Goal: Register for event/course

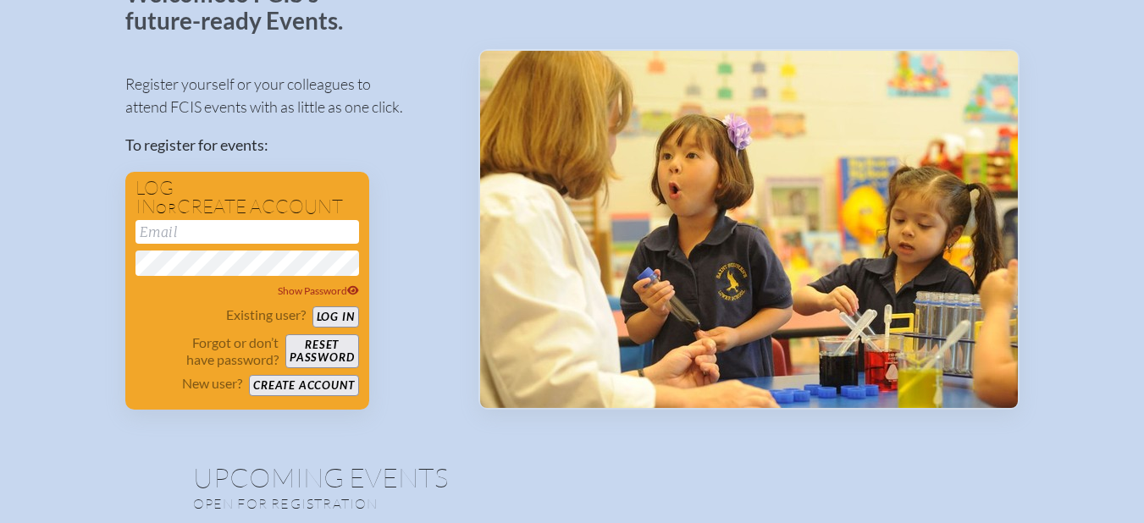
scroll to position [141, 0]
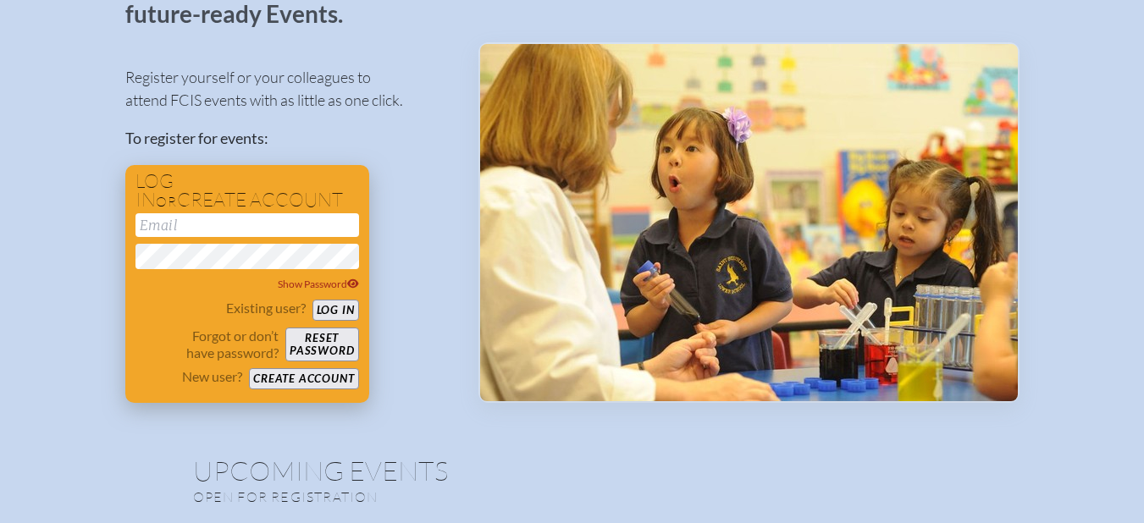
type input "[EMAIL_ADDRESS][DOMAIN_NAME]"
click at [340, 306] on button "Log in" at bounding box center [335, 310] width 47 height 21
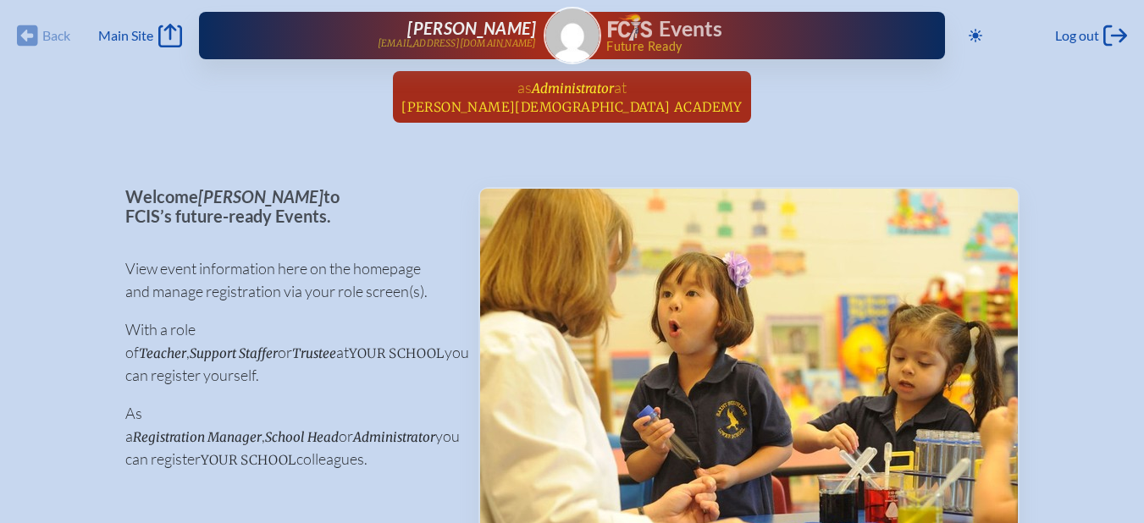
click at [589, 94] on span "Administrator" at bounding box center [573, 88] width 82 height 16
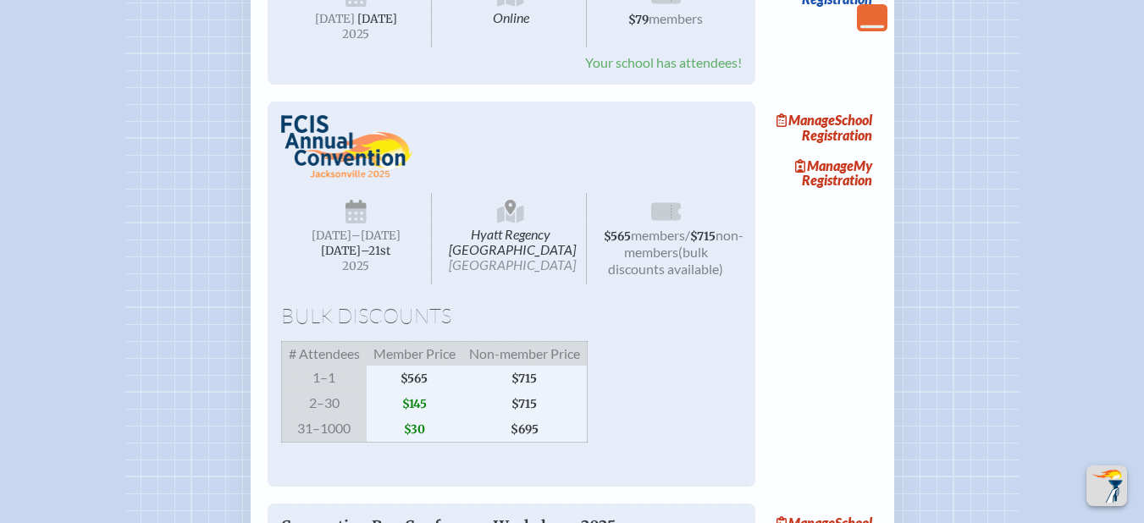
scroll to position [1483, 0]
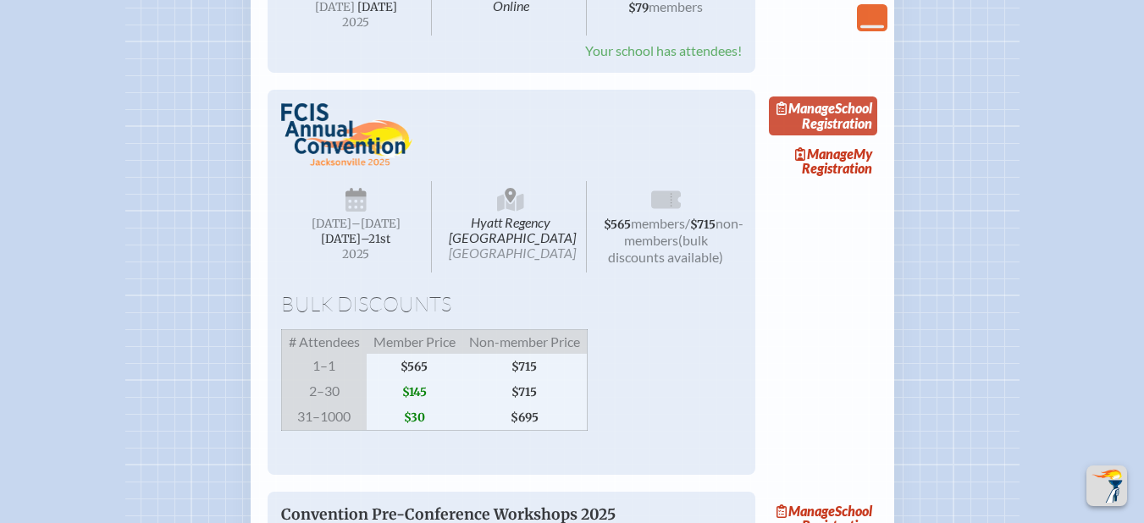
click at [845, 135] on link "Manage School Registration" at bounding box center [823, 116] width 108 height 39
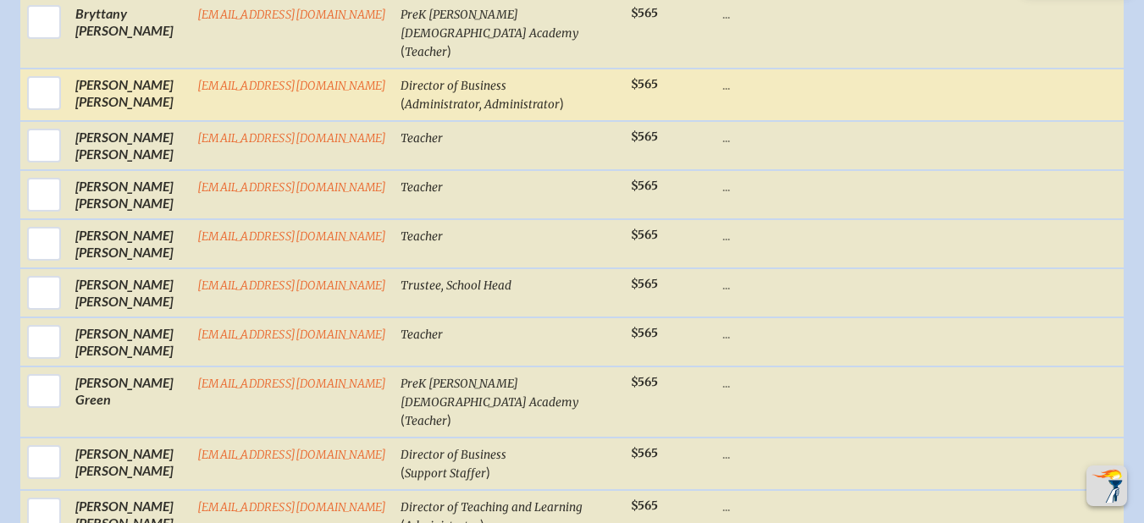
scroll to position [1202, 0]
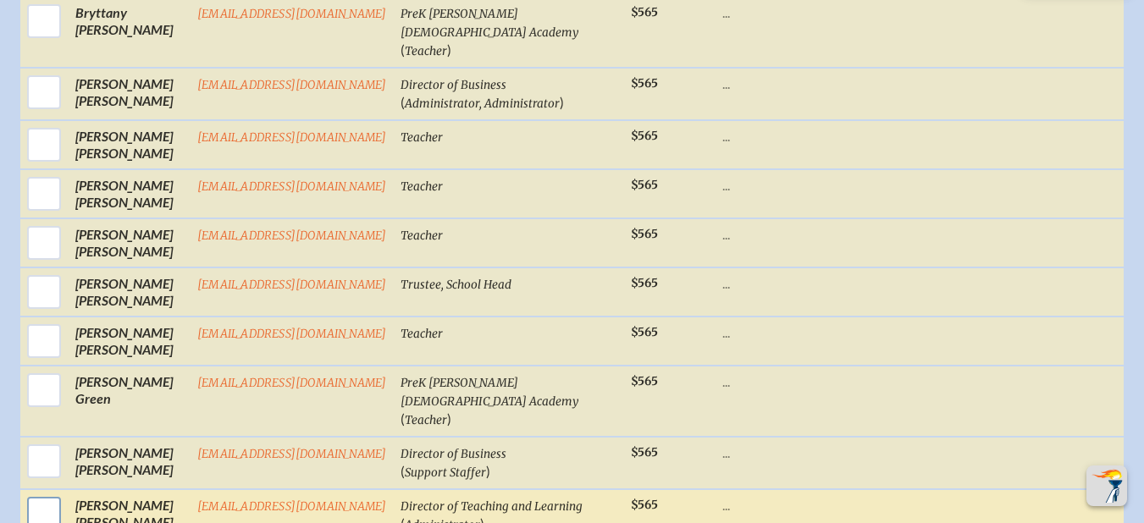
click at [29, 493] on input "checkbox" at bounding box center [44, 514] width 42 height 42
checkbox input "true"
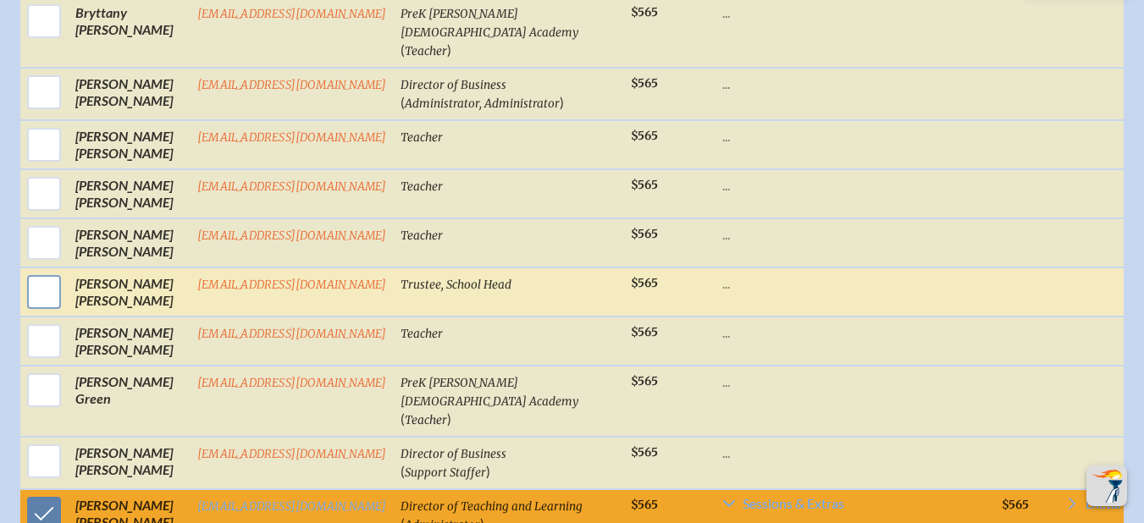
click at [28, 295] on input "checkbox" at bounding box center [44, 292] width 42 height 42
checkbox input "true"
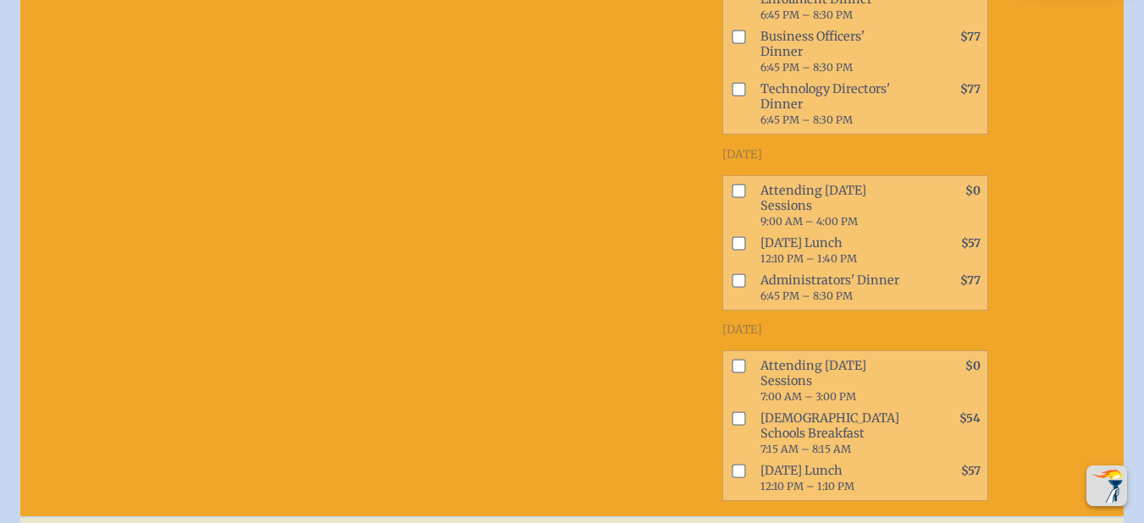
scroll to position [2068, 0]
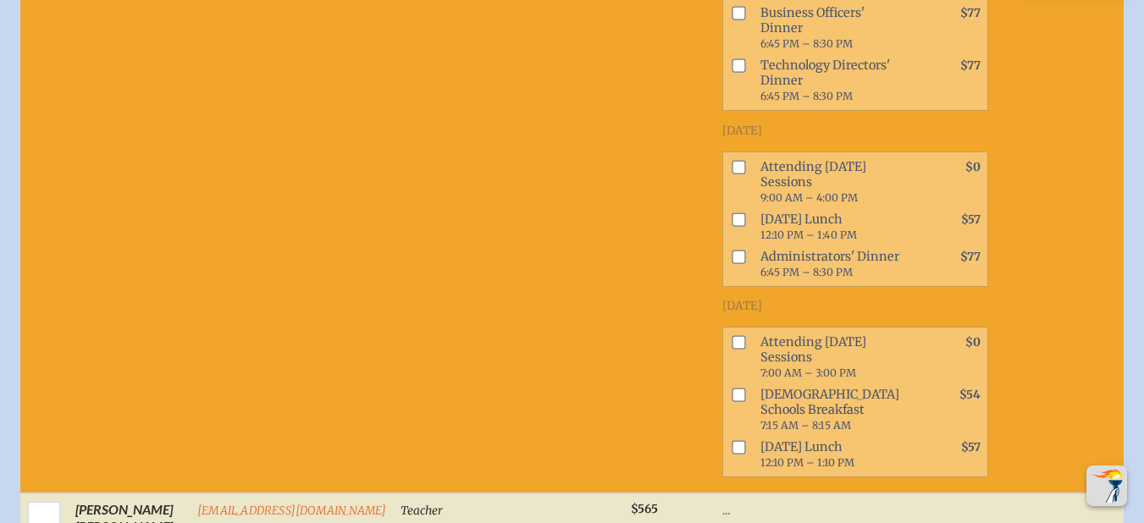
click at [732, 174] on input "checkbox" at bounding box center [739, 167] width 14 height 14
checkbox input "true"
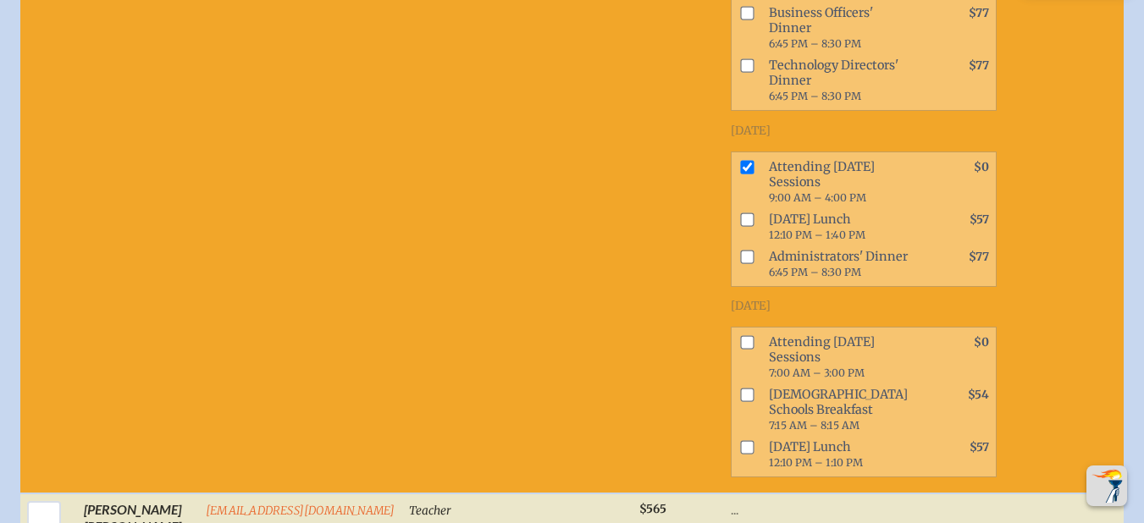
click at [740, 226] on input "checkbox" at bounding box center [747, 220] width 14 height 14
checkbox input "true"
click at [740, 263] on input "checkbox" at bounding box center [747, 257] width 14 height 14
checkbox input "true"
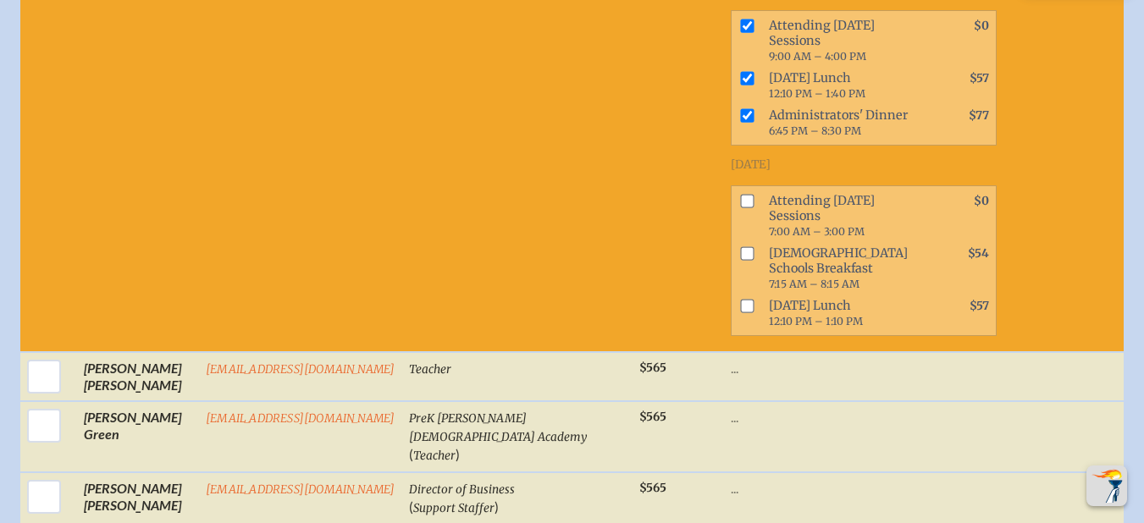
scroll to position [2208, 0]
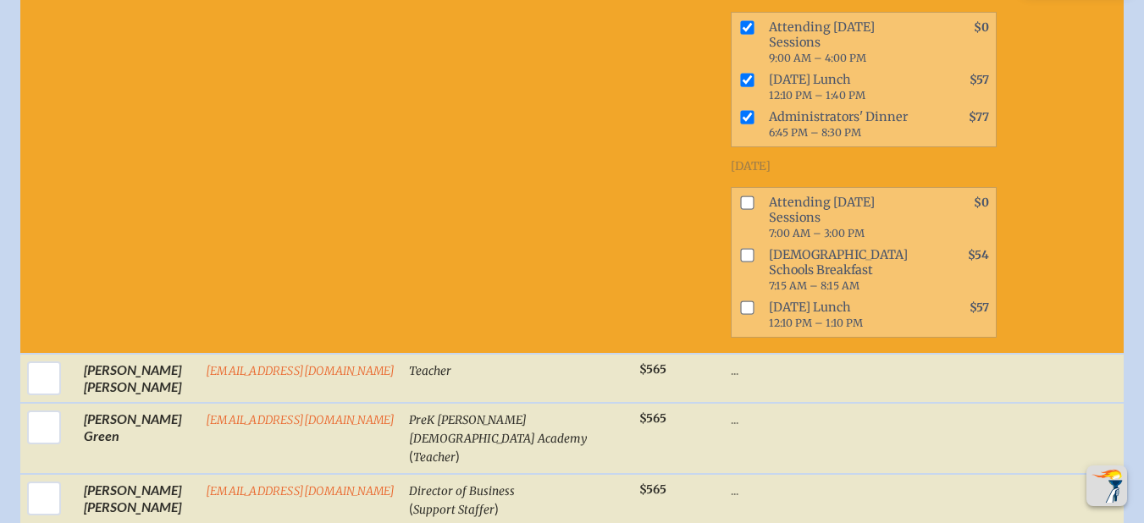
click at [740, 86] on input "checkbox" at bounding box center [747, 80] width 14 height 14
checkbox input "false"
click at [740, 124] on input "checkbox" at bounding box center [747, 117] width 14 height 14
checkbox input "false"
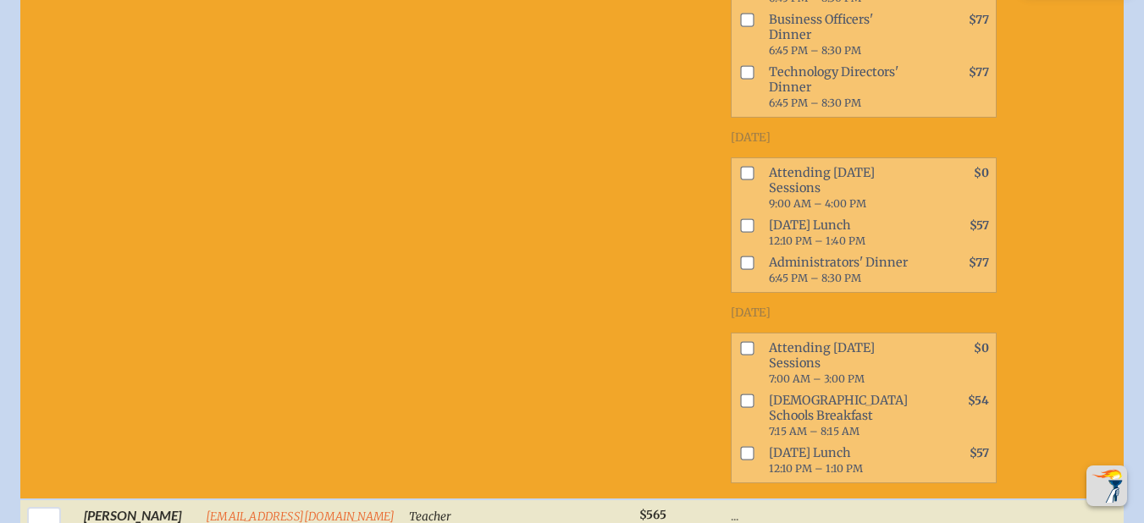
scroll to position [3333, 0]
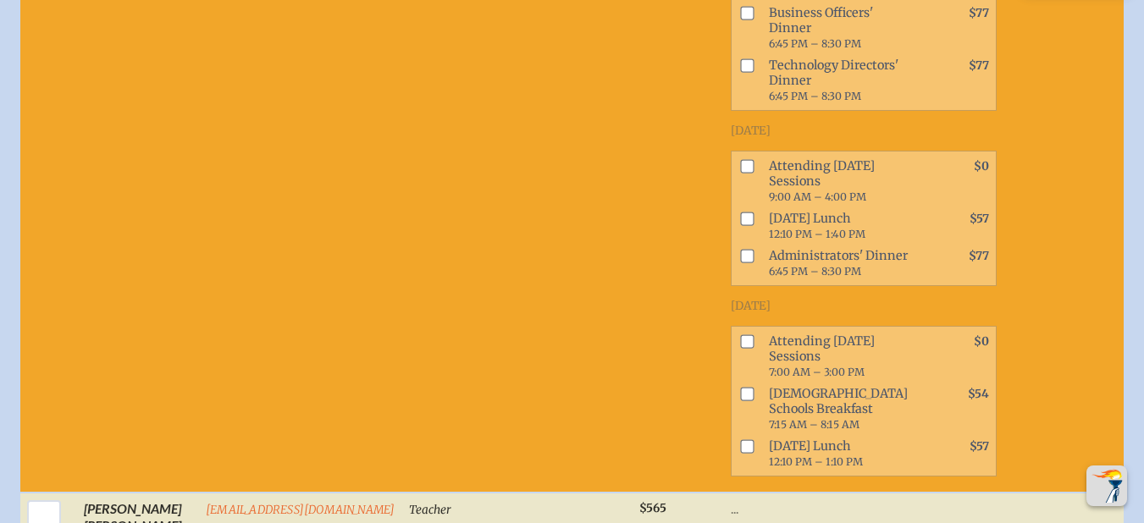
click at [740, 174] on input "checkbox" at bounding box center [747, 167] width 14 height 14
checkbox input "true"
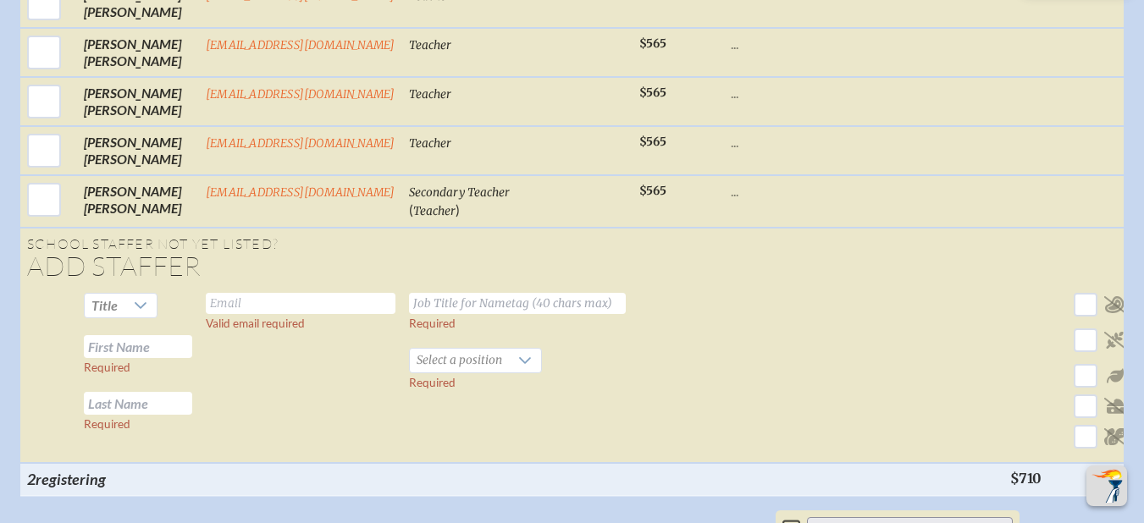
scroll to position [4074, 0]
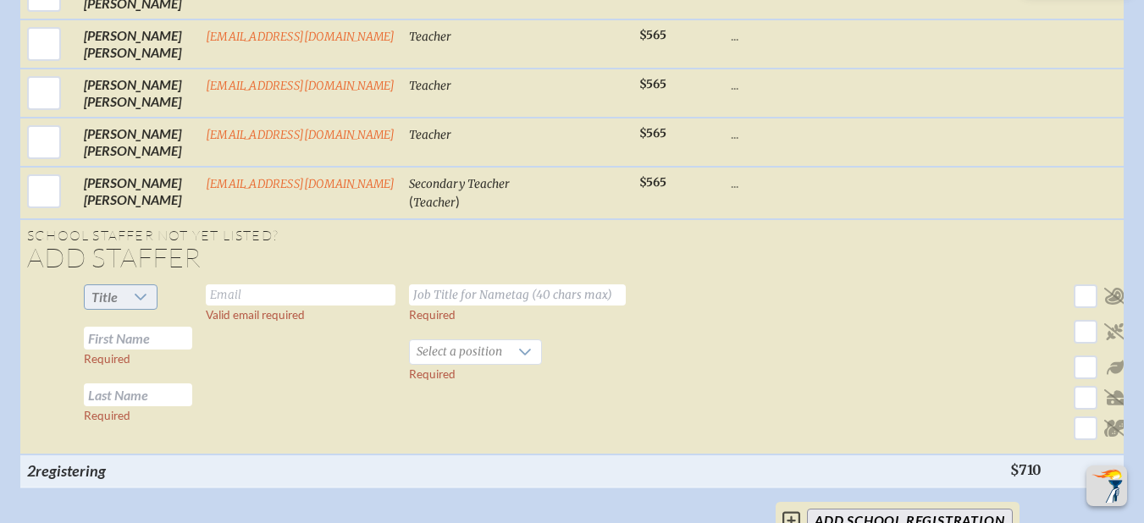
click at [136, 301] on icon at bounding box center [141, 298] width 12 height 7
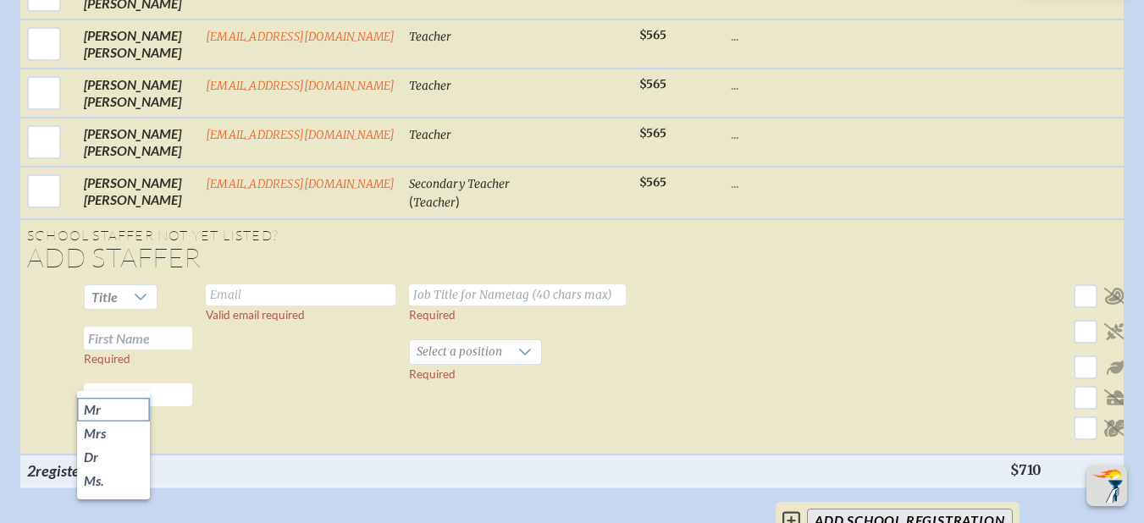
click at [108, 407] on li "Mr" at bounding box center [113, 410] width 73 height 24
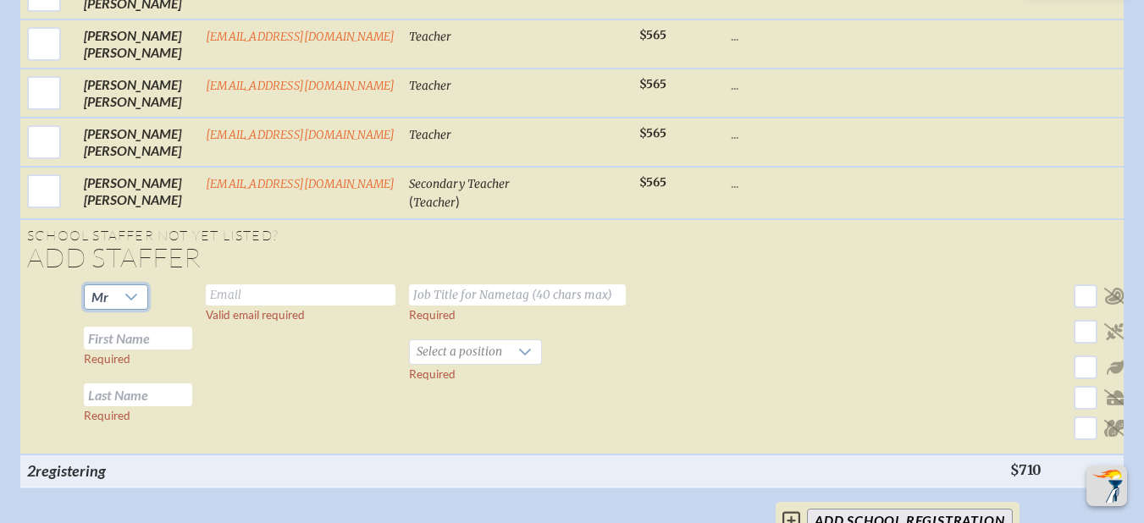
click at [224, 306] on input "text" at bounding box center [301, 295] width 190 height 21
type input "dgray@aucilla.org"
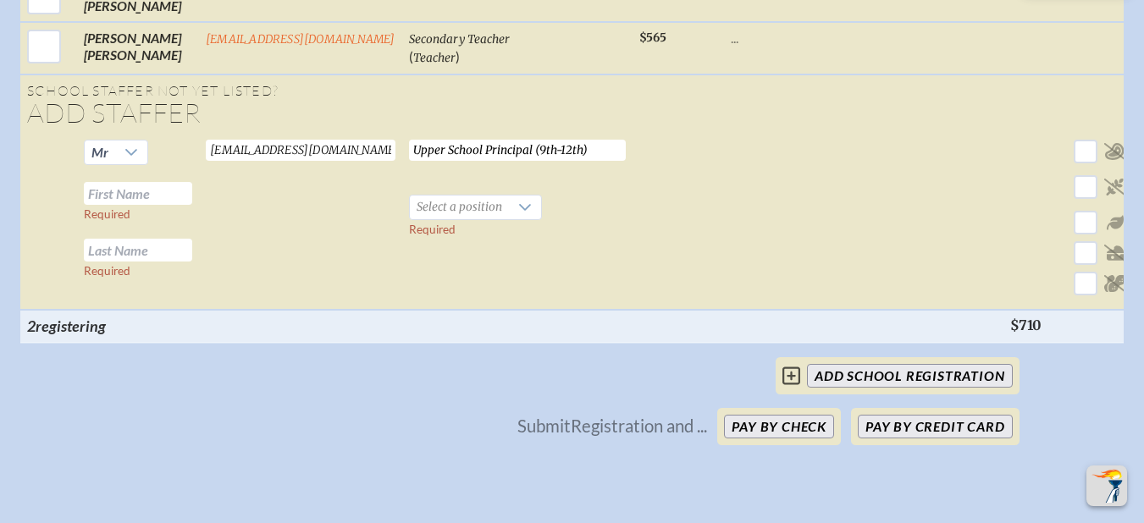
scroll to position [4217, 0]
type input "Upper School Principal (Administrator)"
click at [113, 207] on input "text" at bounding box center [138, 195] width 108 height 23
type input "Dave"
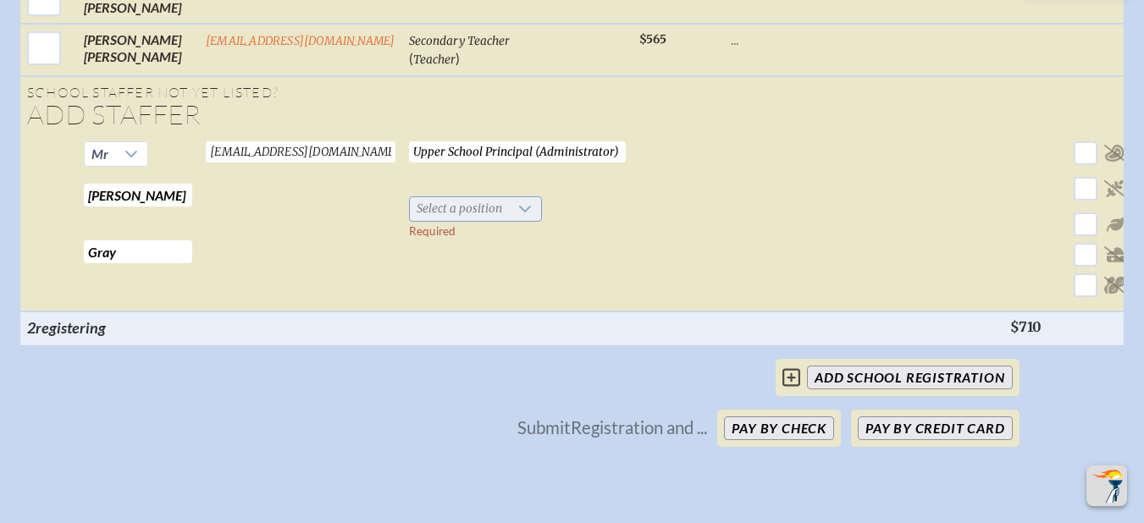
type input "Gray"
click at [518, 216] on icon at bounding box center [525, 209] width 14 height 14
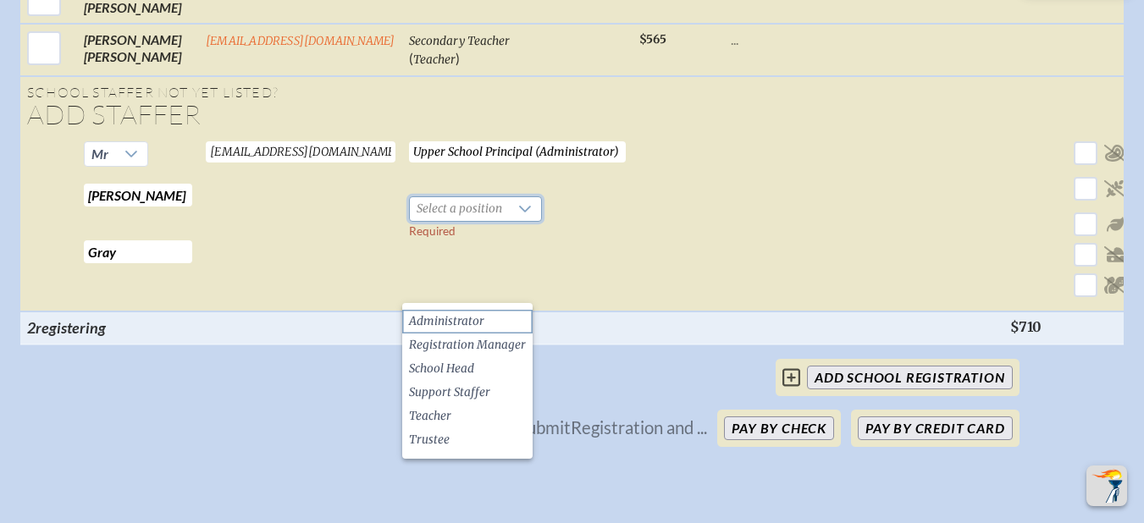
click at [470, 313] on span "Administrator" at bounding box center [446, 321] width 75 height 17
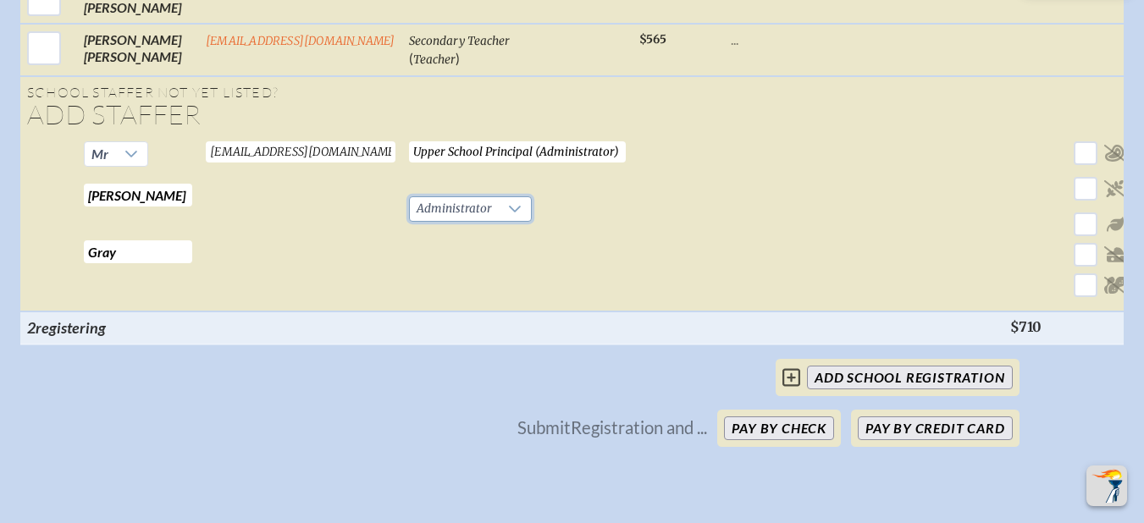
click at [605, 163] on input "Upper School Principal (Administrator)" at bounding box center [517, 151] width 217 height 21
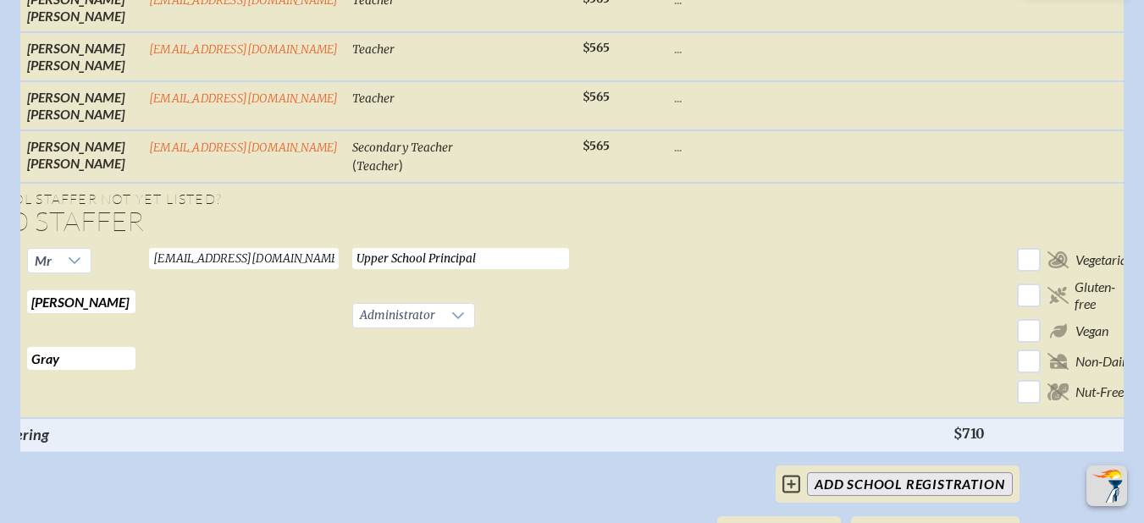
scroll to position [0, 99]
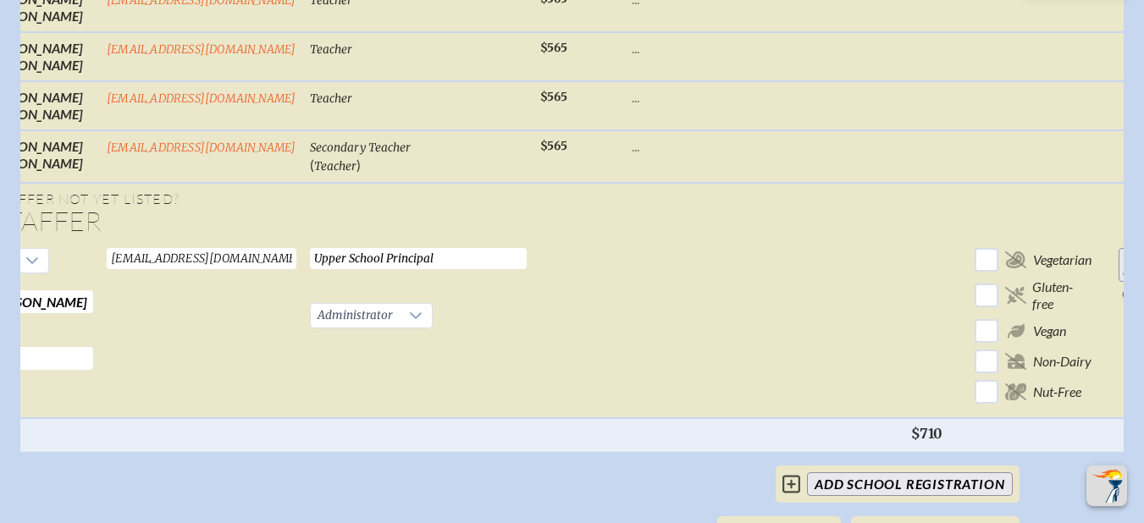
type input "Upper School Principal"
click at [1119, 282] on input "Add Person" at bounding box center [1146, 265] width 54 height 34
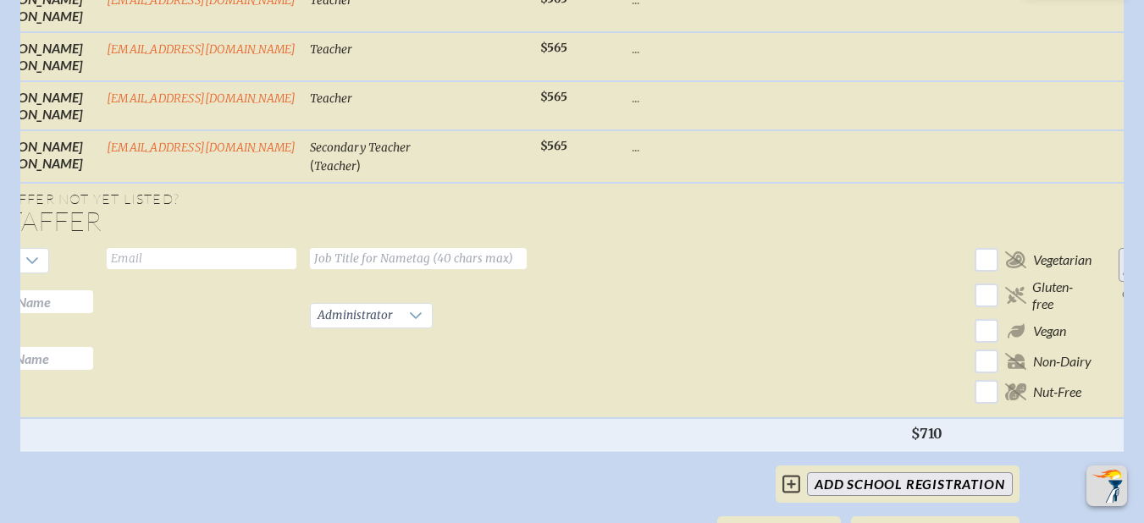
checkbox input "false"
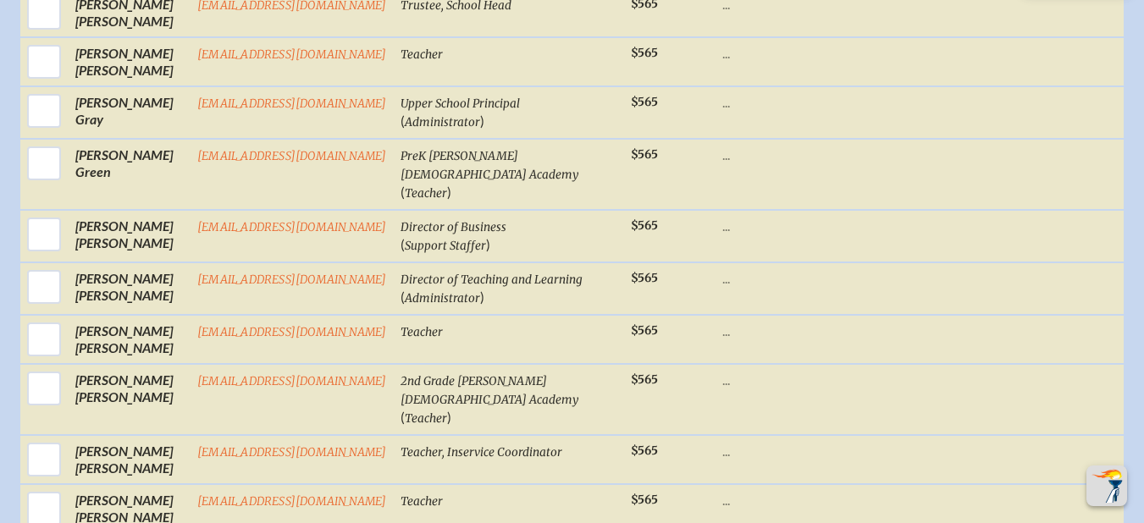
scroll to position [1475, 0]
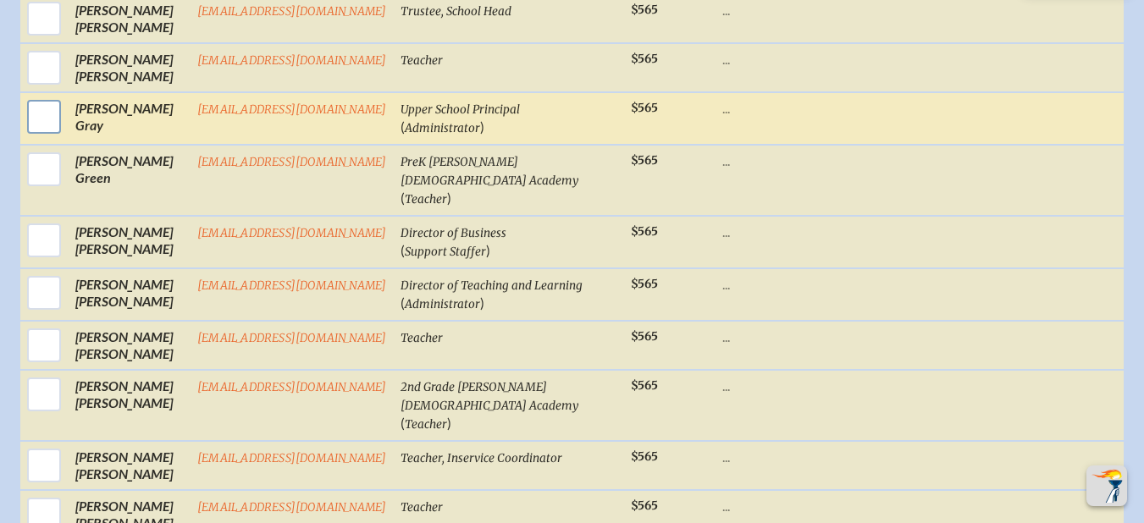
click at [35, 113] on input "checkbox" at bounding box center [44, 117] width 42 height 42
checkbox input "true"
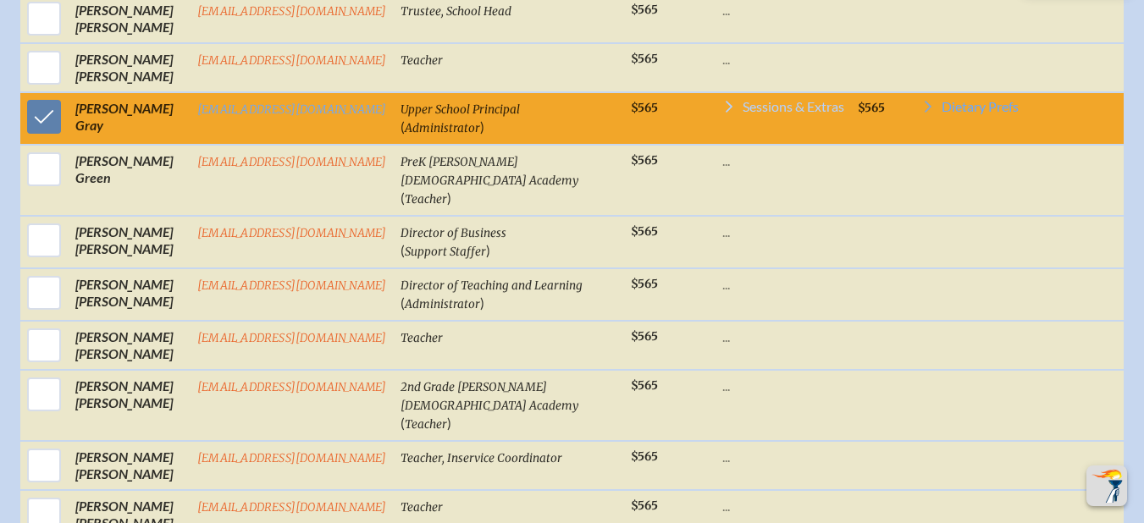
click at [772, 106] on span "Sessions & Extras" at bounding box center [794, 107] width 102 height 14
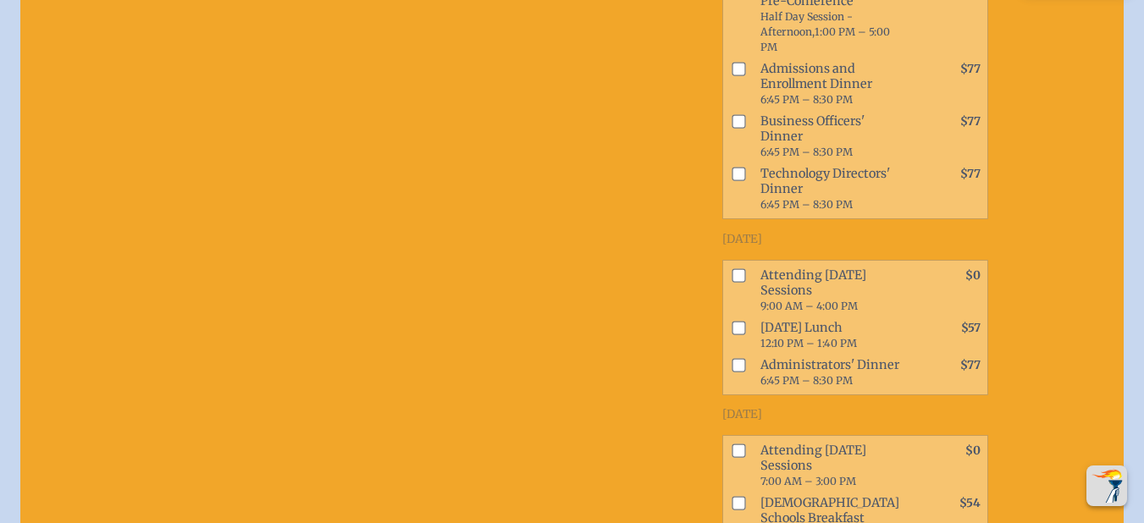
scroll to position [2071, 0]
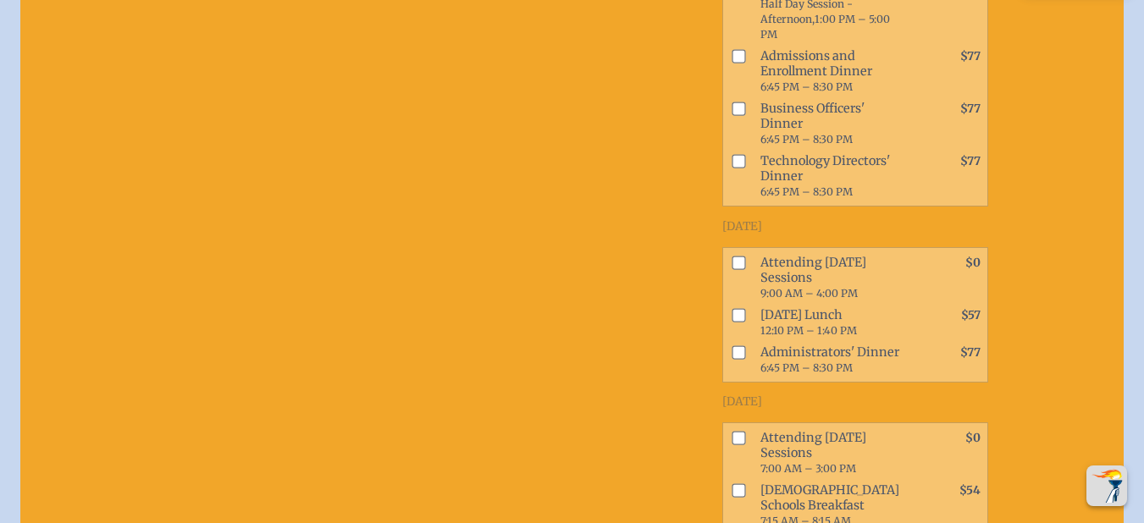
click at [732, 269] on input "checkbox" at bounding box center [739, 263] width 14 height 14
checkbox input "true"
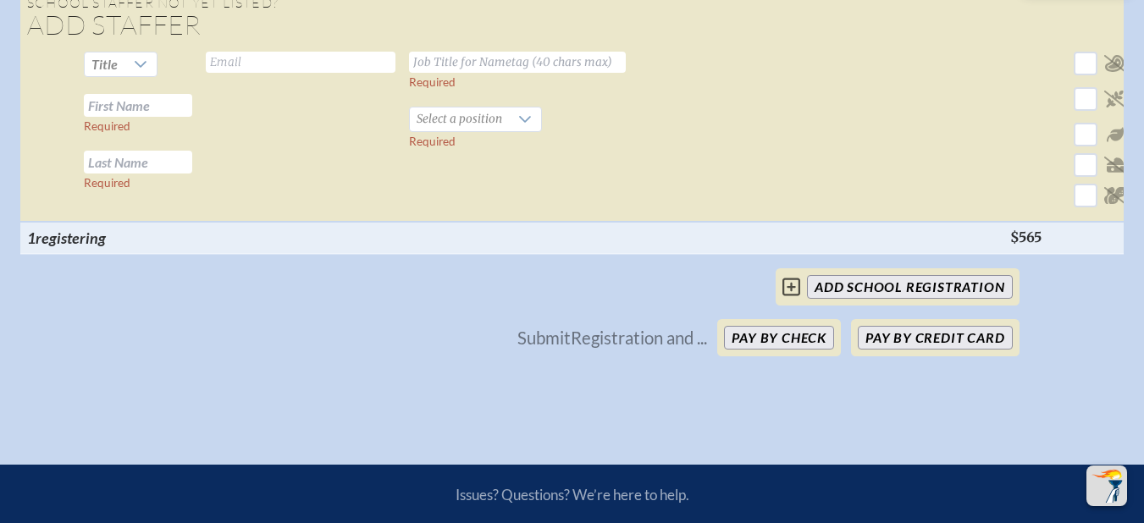
scroll to position [3320, 0]
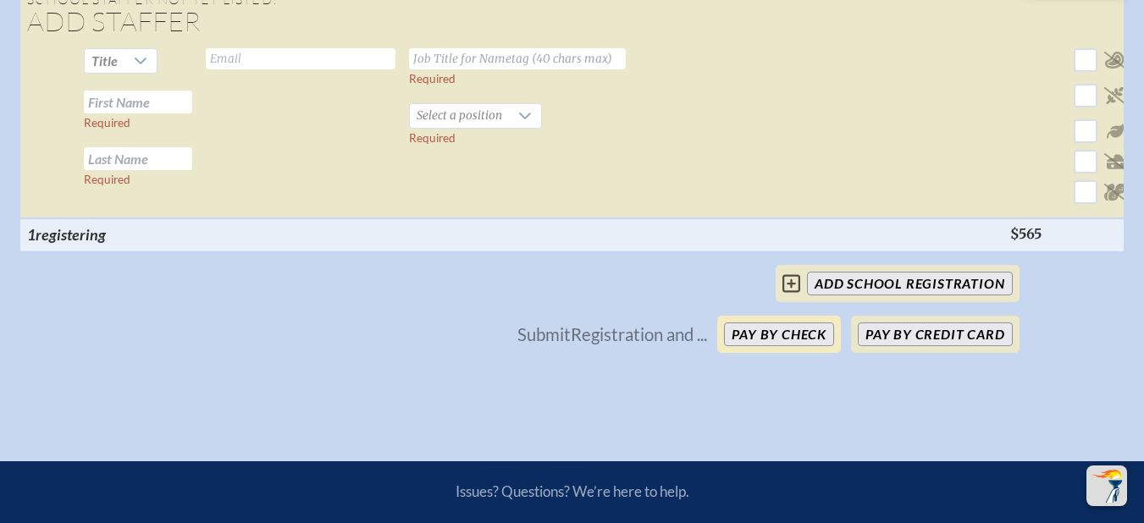
click at [807, 346] on button "Pay by Check" at bounding box center [779, 335] width 110 height 24
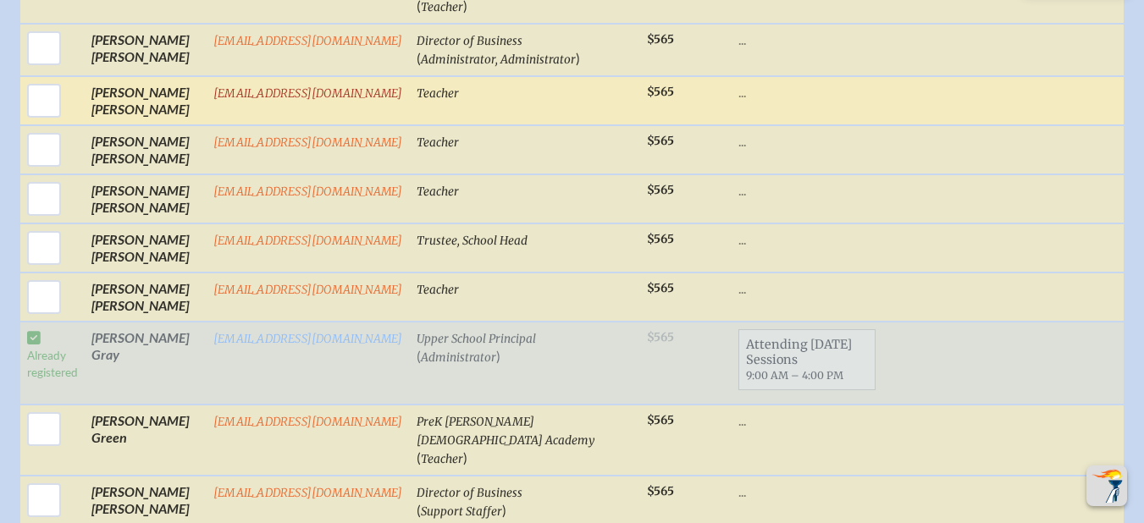
scroll to position [1263, 0]
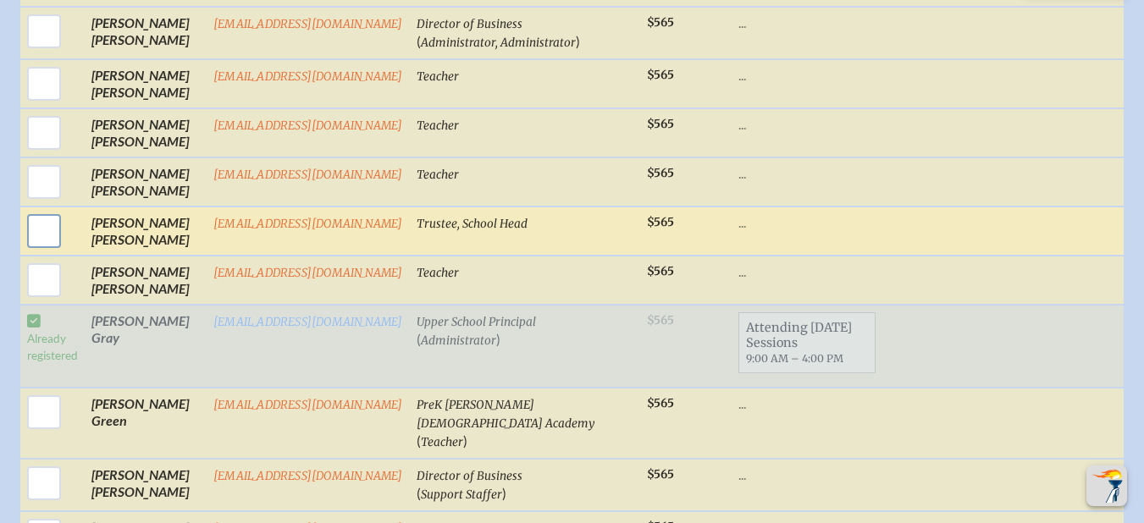
click at [51, 232] on input "checkbox" at bounding box center [44, 231] width 42 height 42
checkbox input "true"
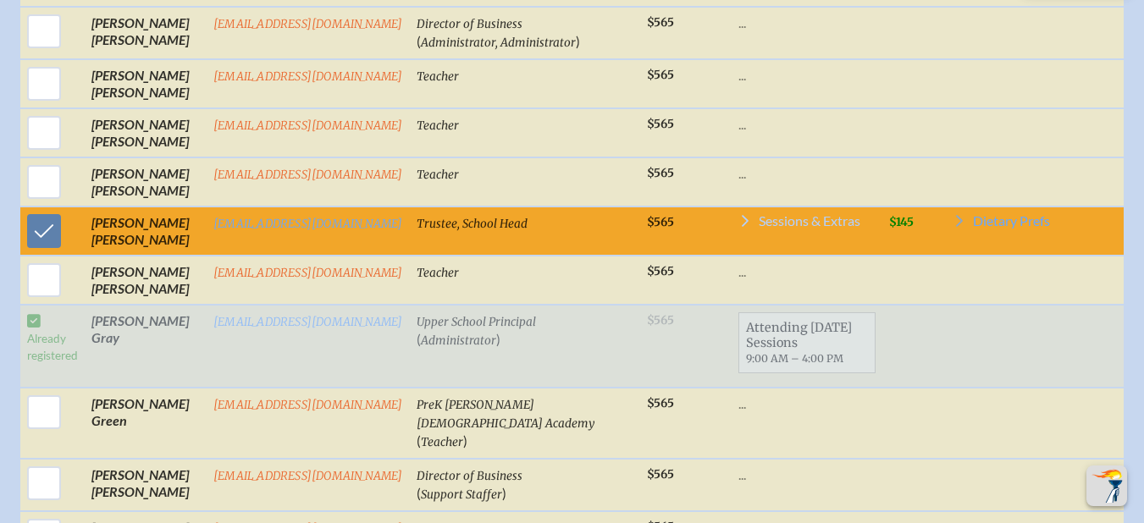
click at [804, 217] on span "Sessions & Extras" at bounding box center [810, 221] width 102 height 14
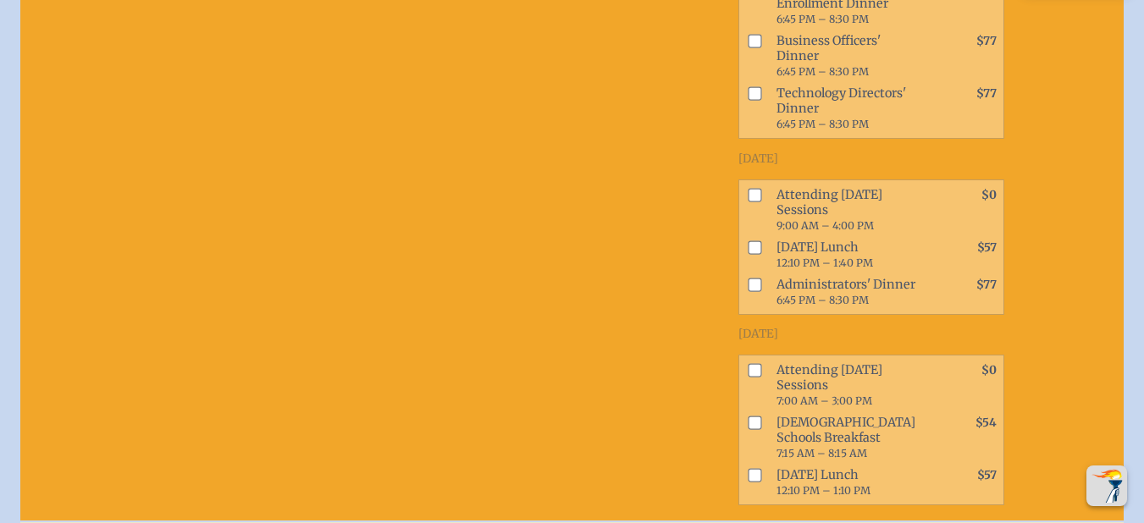
scroll to position [2052, 0]
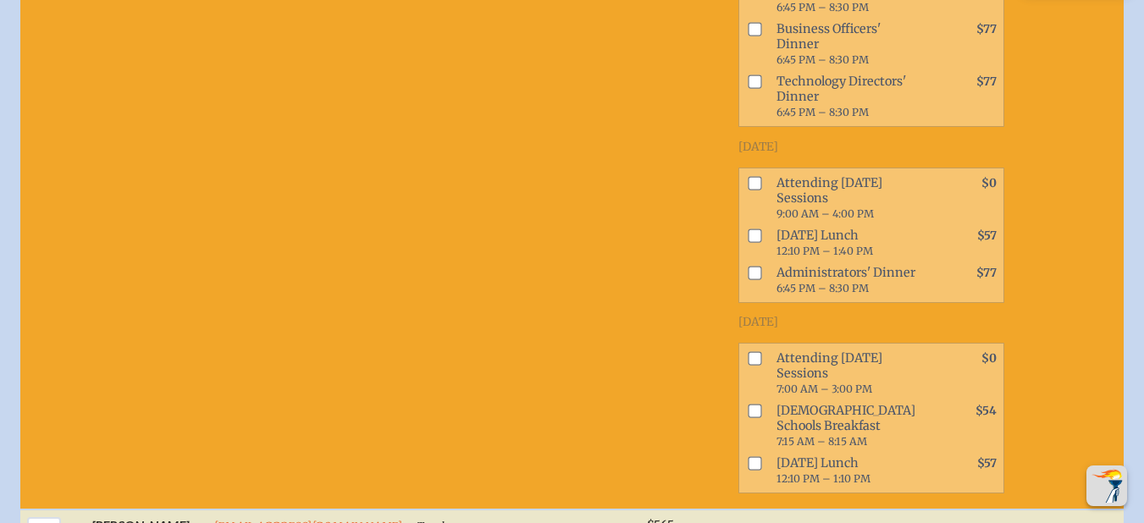
click at [748, 190] on input "checkbox" at bounding box center [755, 183] width 14 height 14
checkbox input "true"
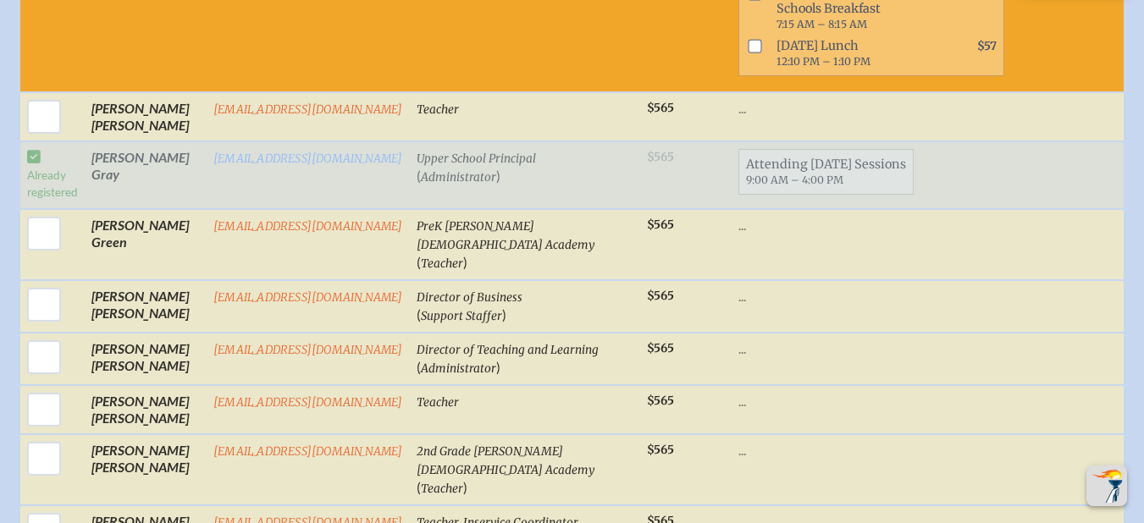
scroll to position [2465, 0]
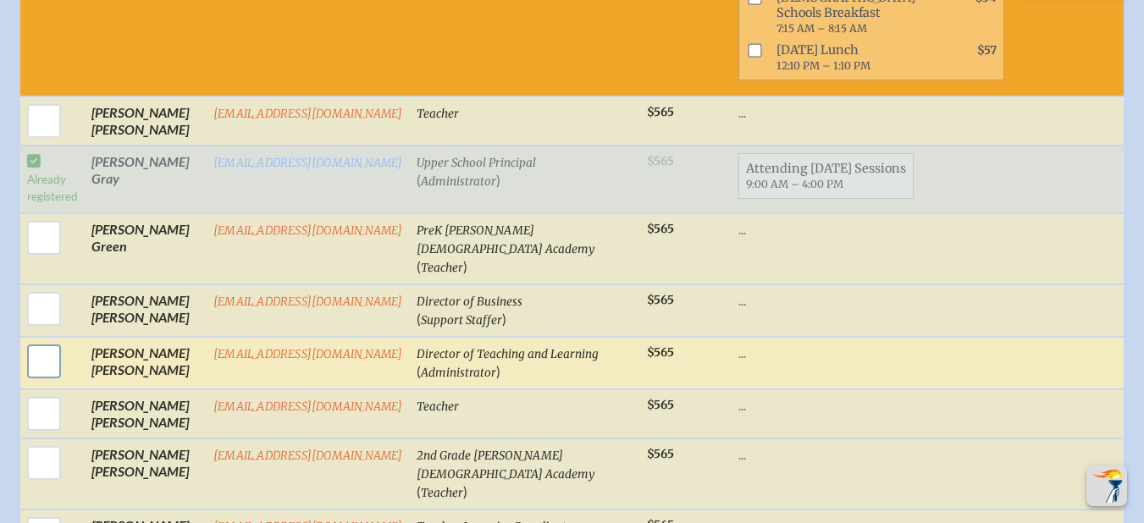
click at [28, 383] on input "checkbox" at bounding box center [44, 361] width 42 height 42
checkbox input "true"
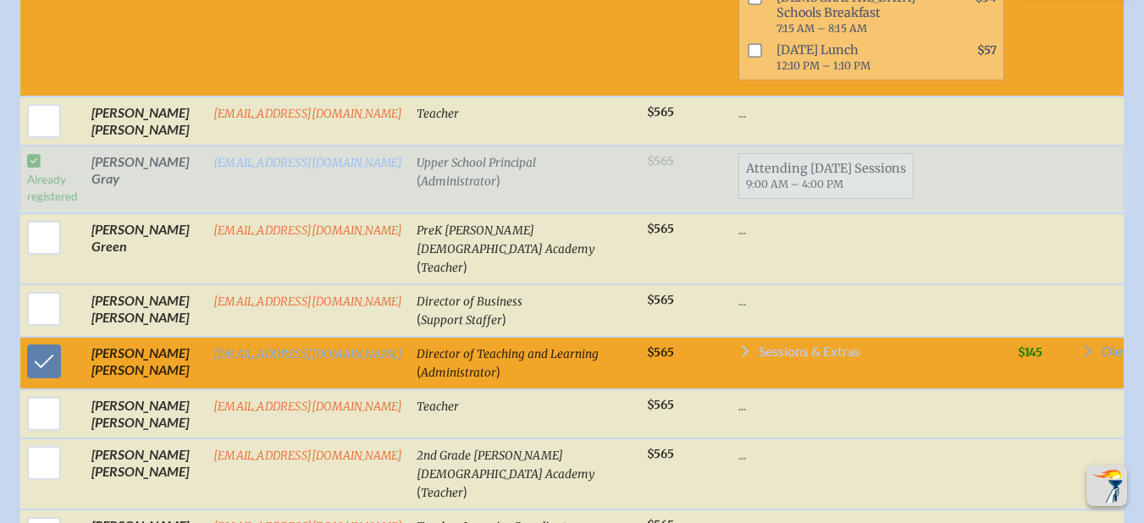
click at [816, 358] on span "Sessions & Extras" at bounding box center [810, 352] width 102 height 14
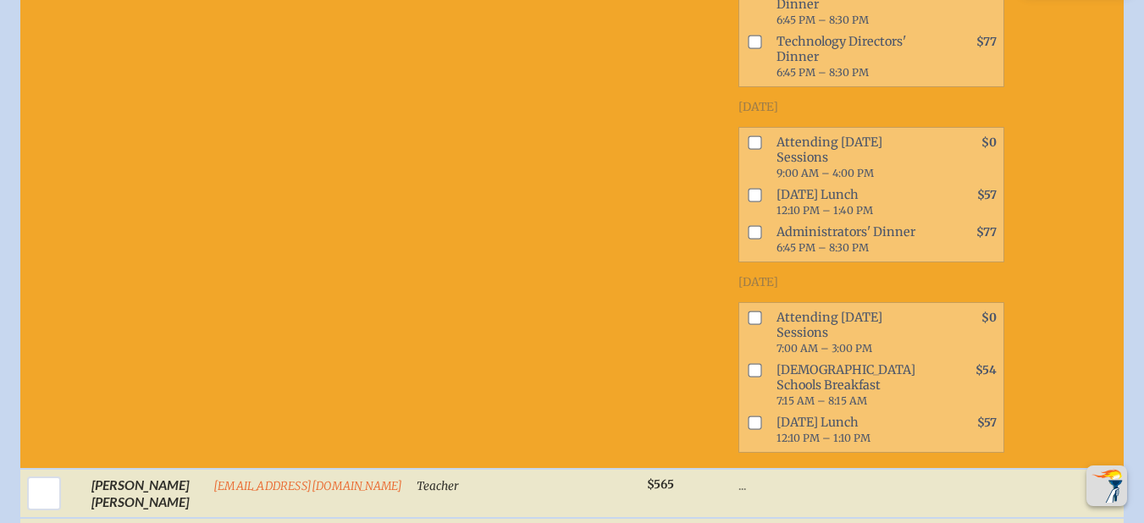
scroll to position [3456, 0]
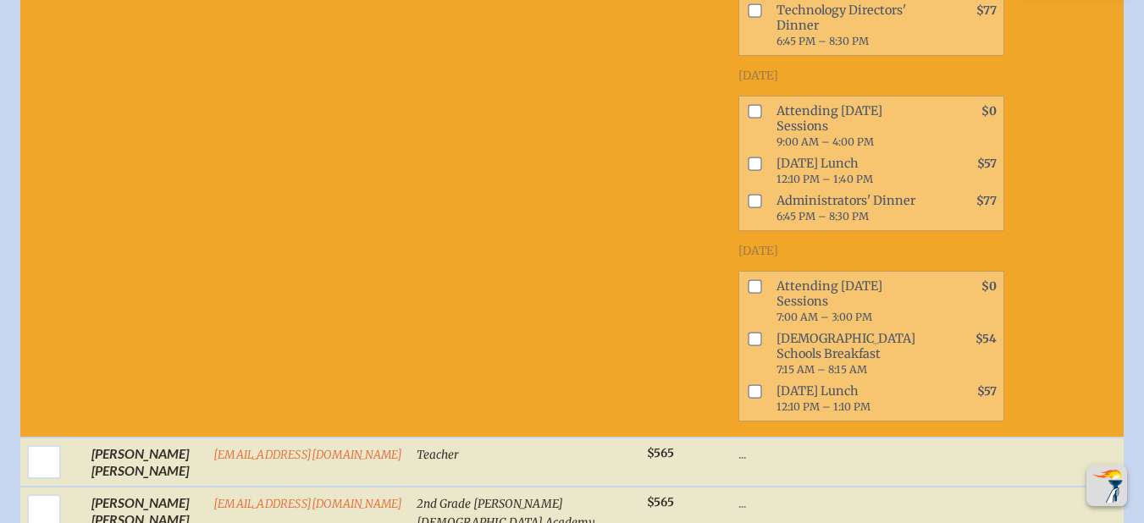
click at [748, 119] on input "checkbox" at bounding box center [755, 112] width 14 height 14
checkbox input "true"
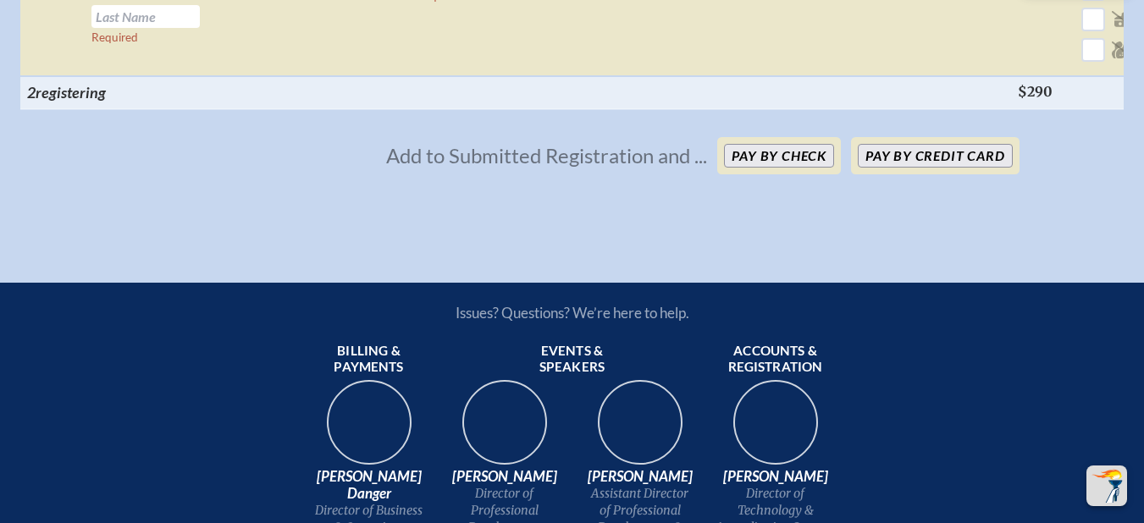
scroll to position [4516, 0]
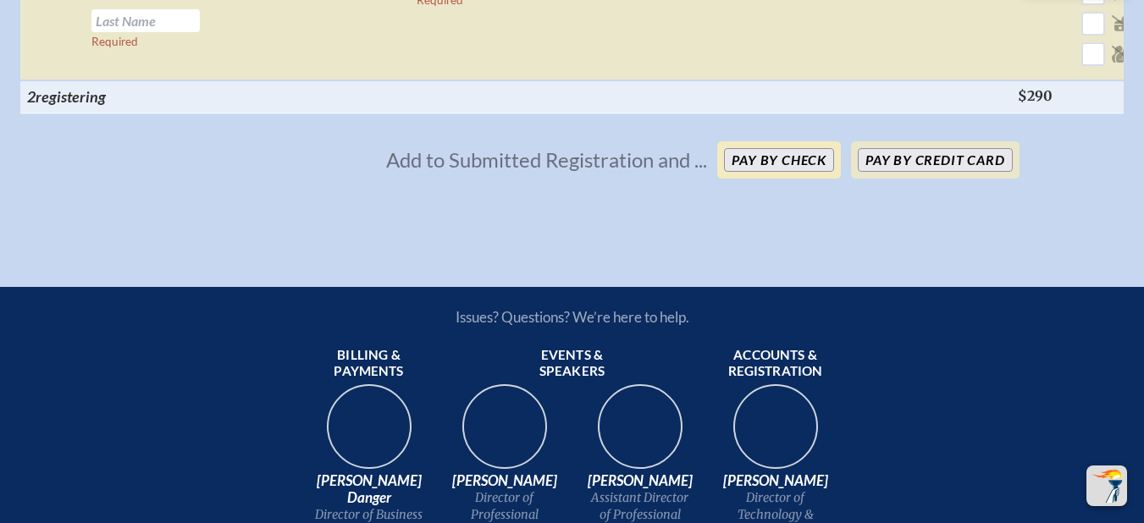
click at [791, 172] on button "Pay by Check" at bounding box center [779, 160] width 110 height 24
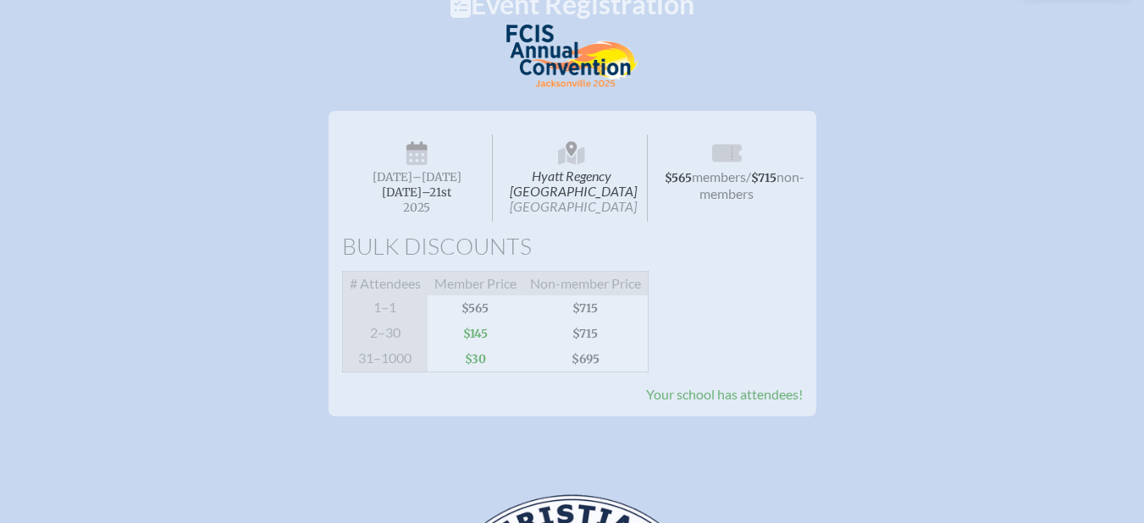
scroll to position [0, 0]
